Goal: Download file/media

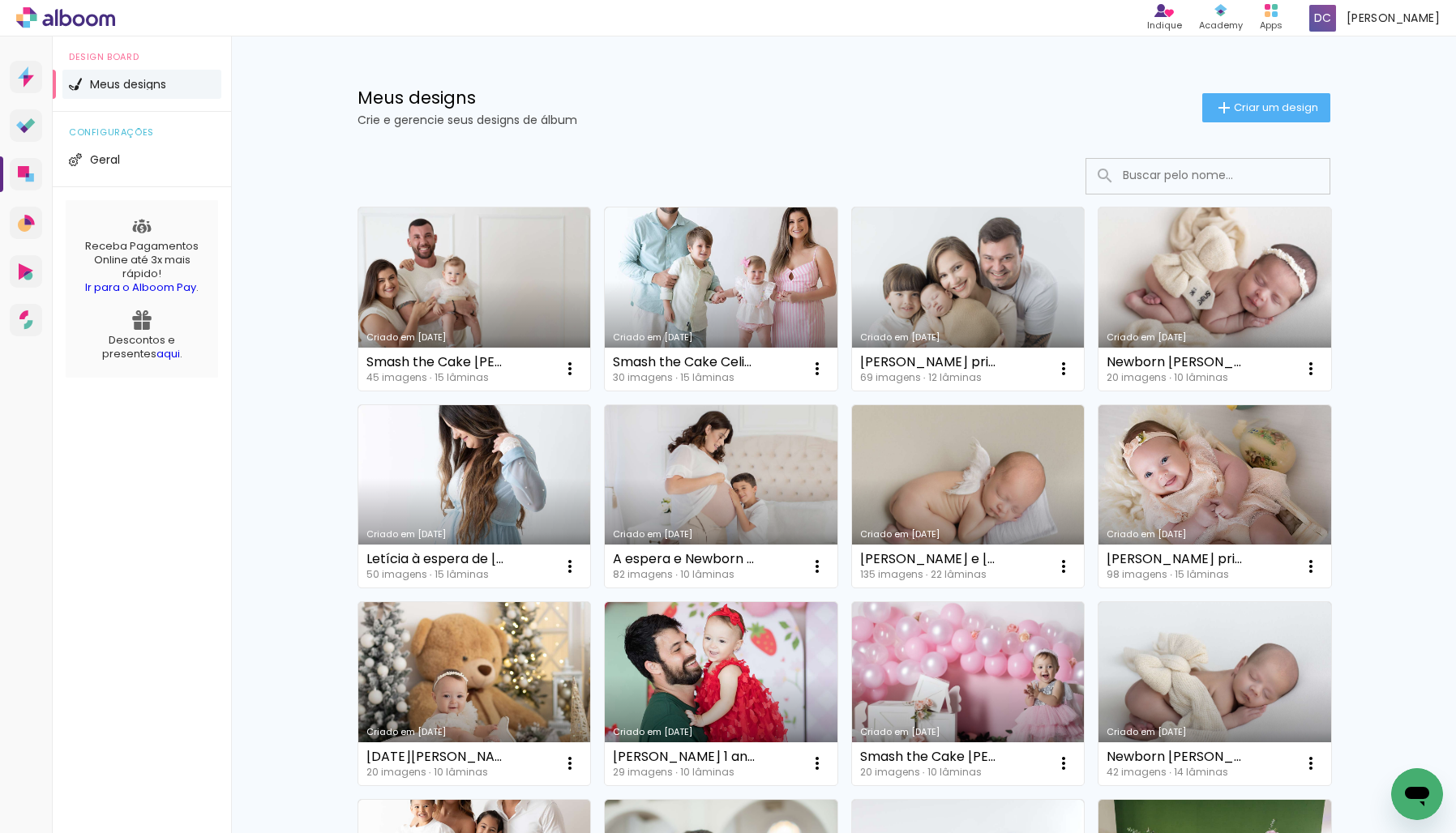
click at [1184, 320] on link "Criado em [DATE]" at bounding box center [1214, 298] width 232 height 183
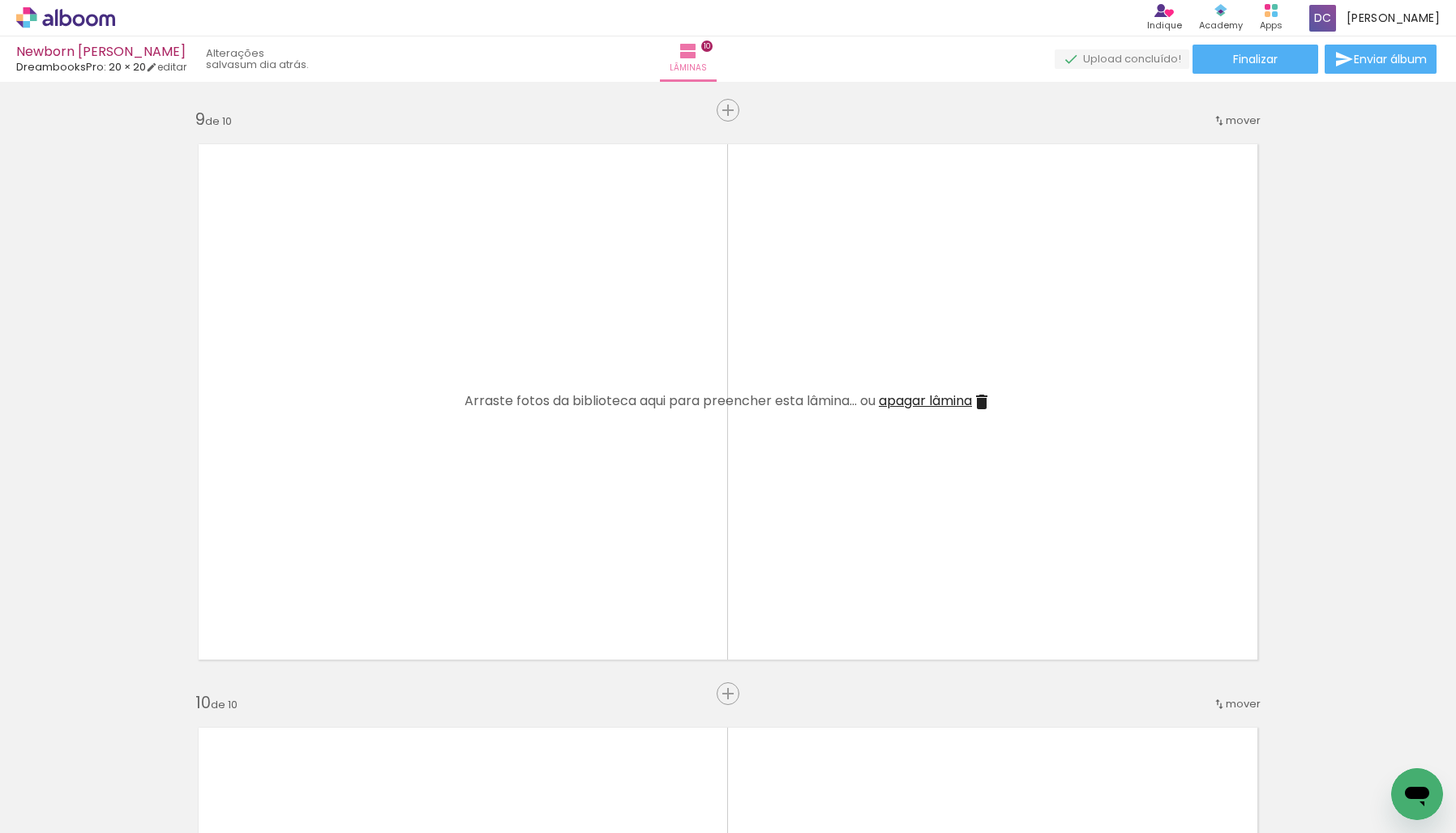
scroll to position [4602, 0]
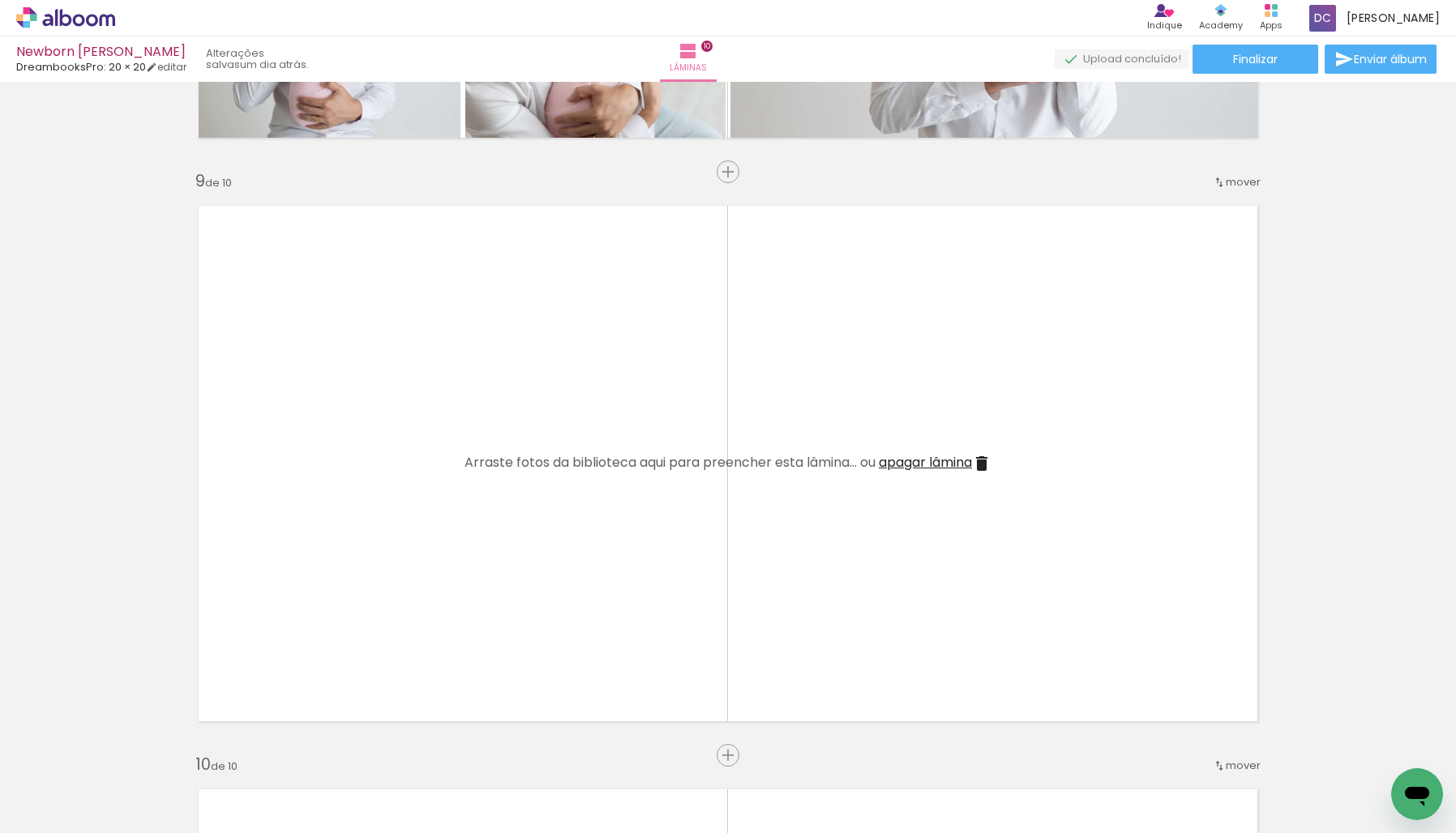
click at [960, 464] on span "apagar lâmina" at bounding box center [925, 462] width 93 height 19
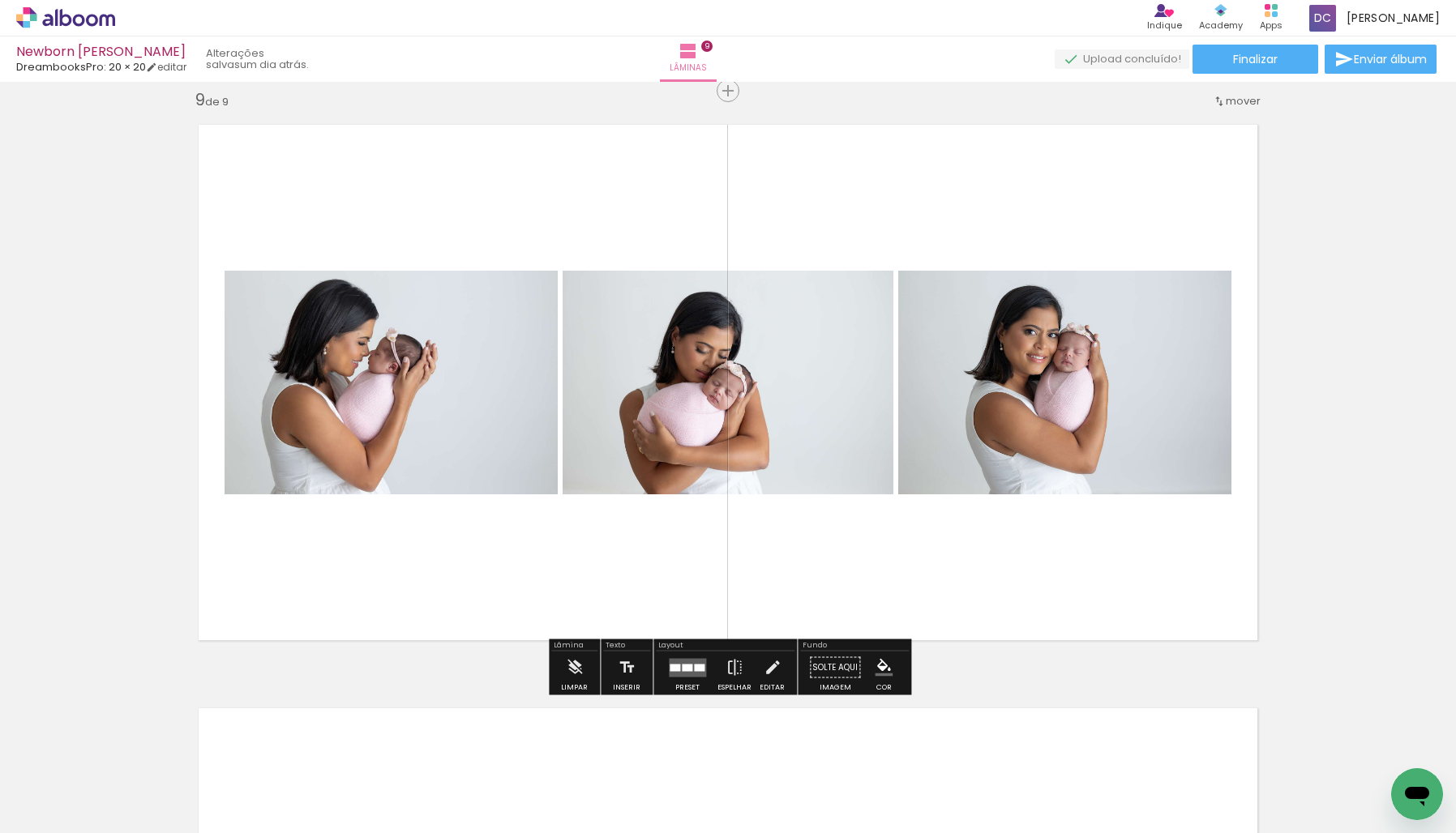
scroll to position [4653, 0]
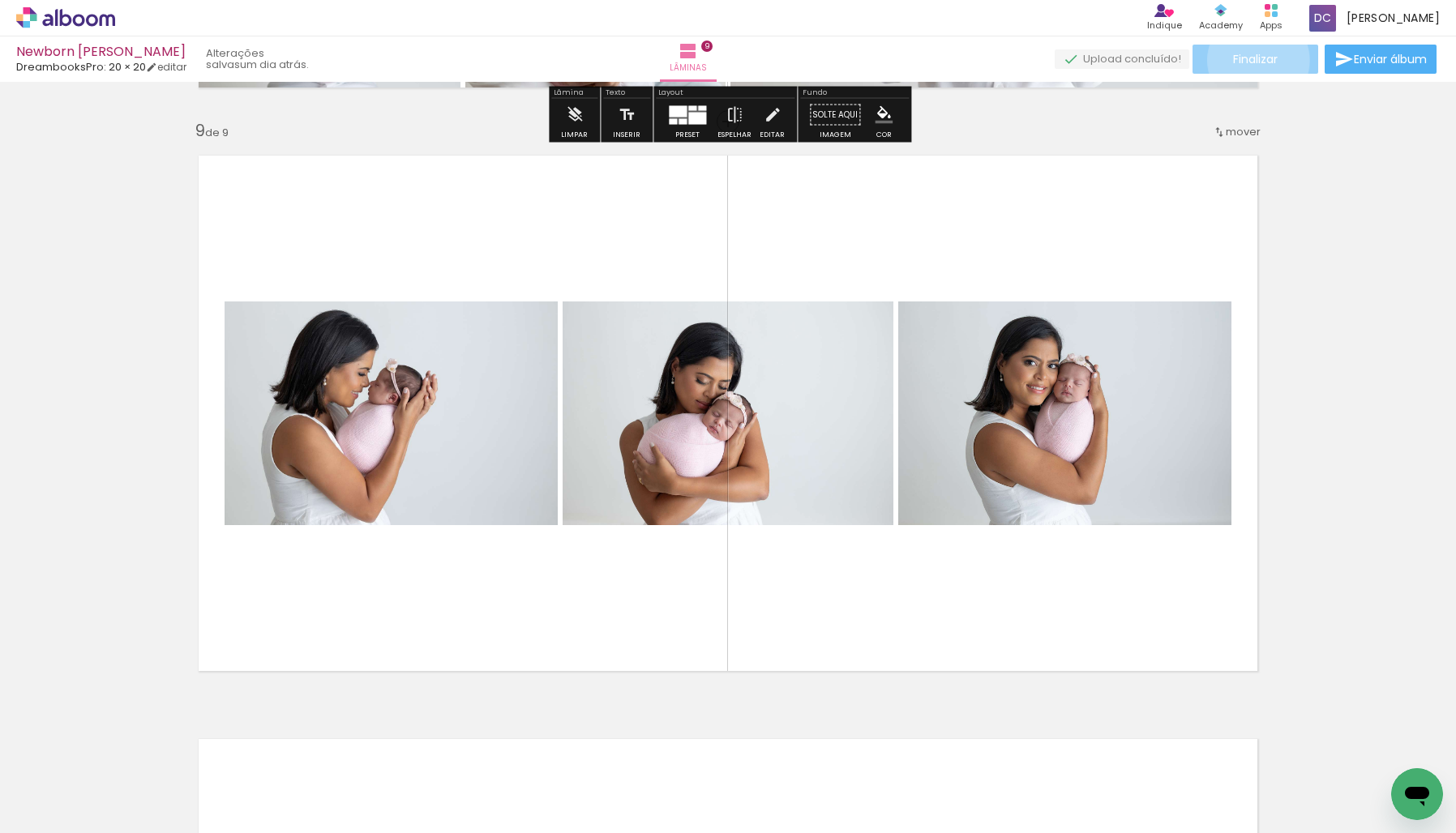
click at [1253, 60] on span "Finalizar" at bounding box center [1255, 59] width 45 height 11
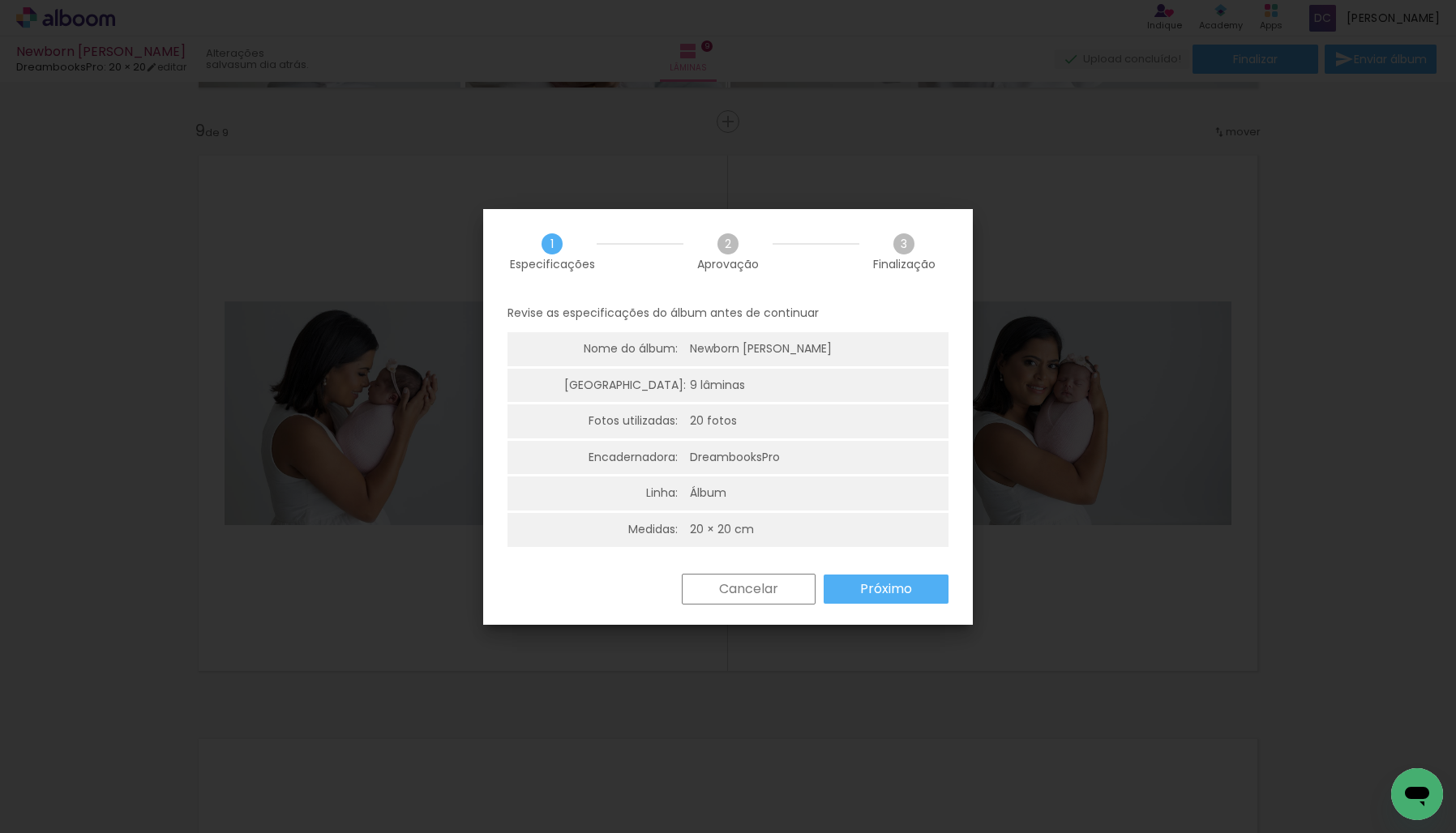
click at [0, 0] on slot "Próximo" at bounding box center [0, 0] width 0 height 0
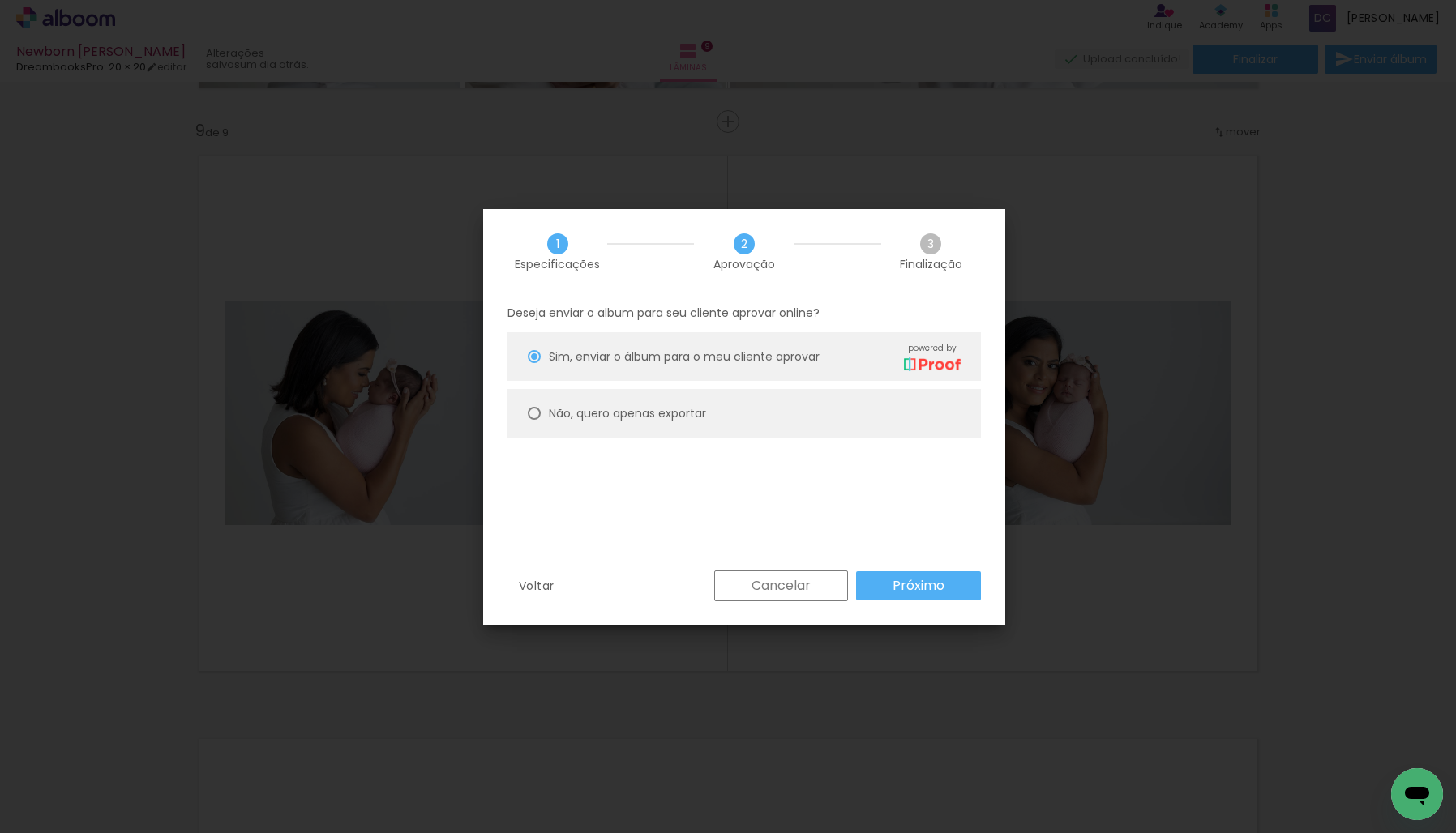
drag, startPoint x: 694, startPoint y: 418, endPoint x: 712, endPoint y: 425, distance: 19.3
click at [0, 0] on slot "Não, quero apenas exportar" at bounding box center [0, 0] width 0 height 0
type paper-radio-button "on"
click at [963, 589] on paper-button "Próximo" at bounding box center [918, 585] width 125 height 29
type input "Alta, 300 DPI"
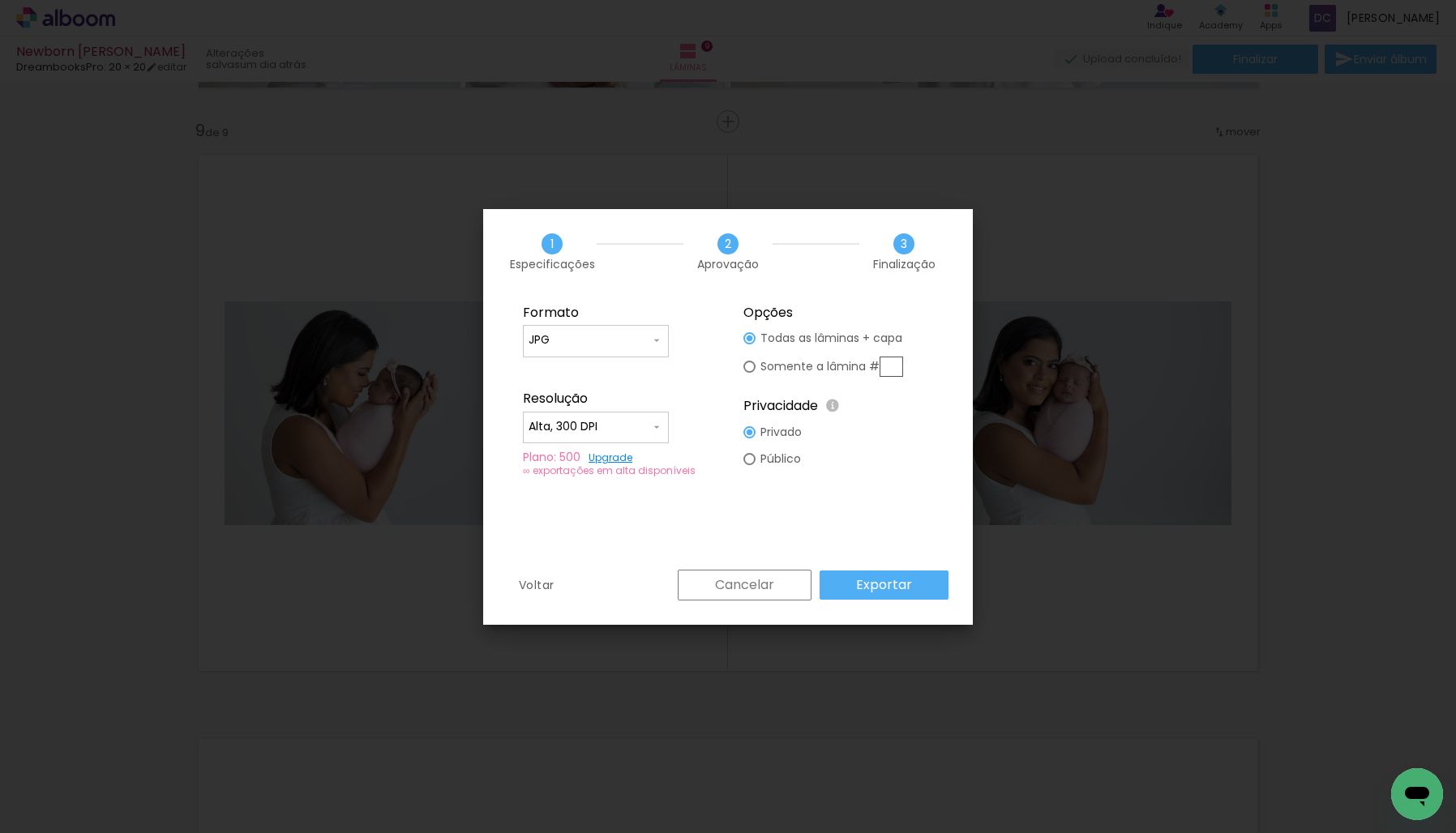
click at [0, 0] on slot "Exportar" at bounding box center [0, 0] width 0 height 0
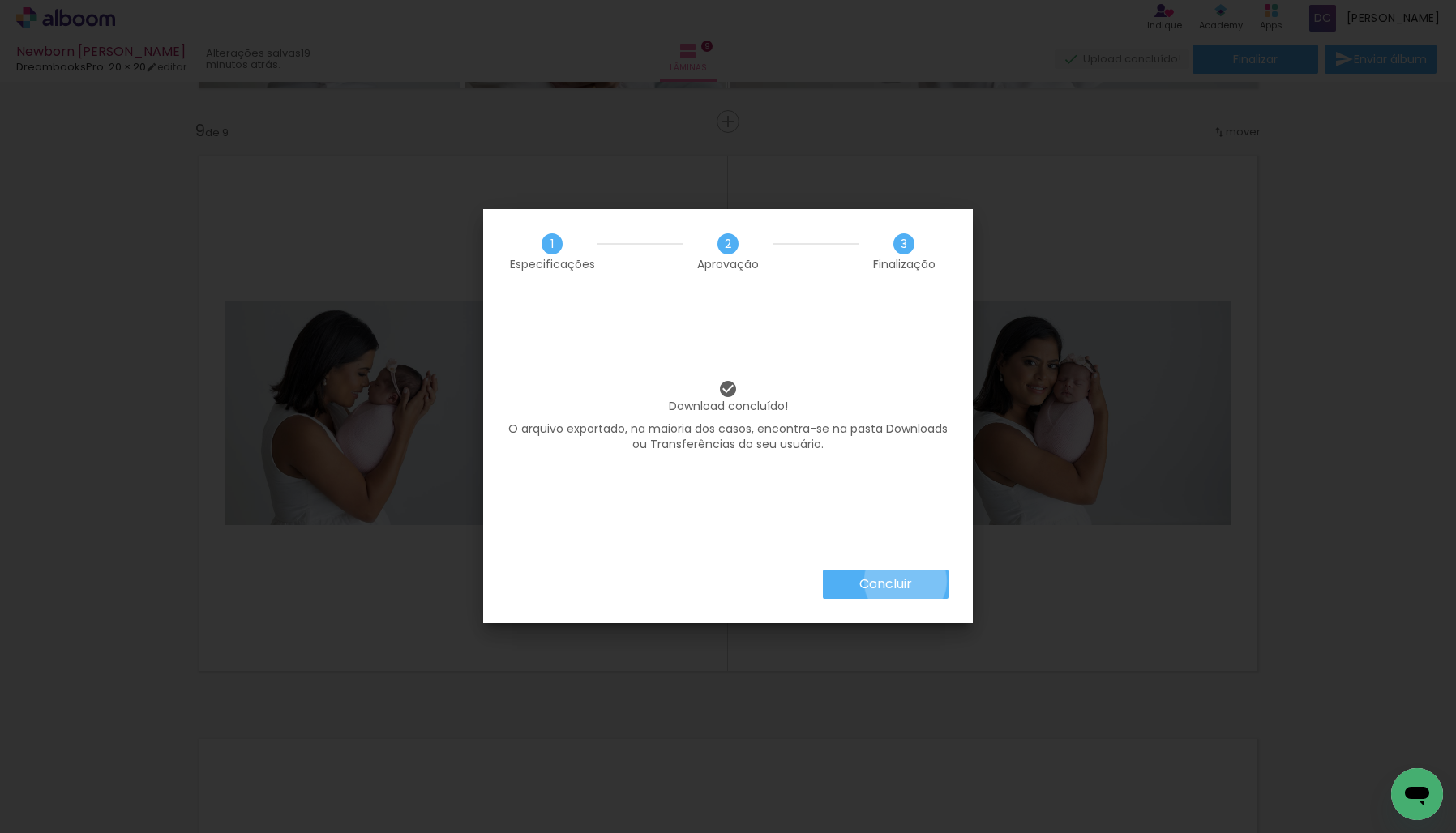
click at [0, 0] on slot "Concluir" at bounding box center [0, 0] width 0 height 0
